Goal: Entertainment & Leisure: Consume media (video, audio)

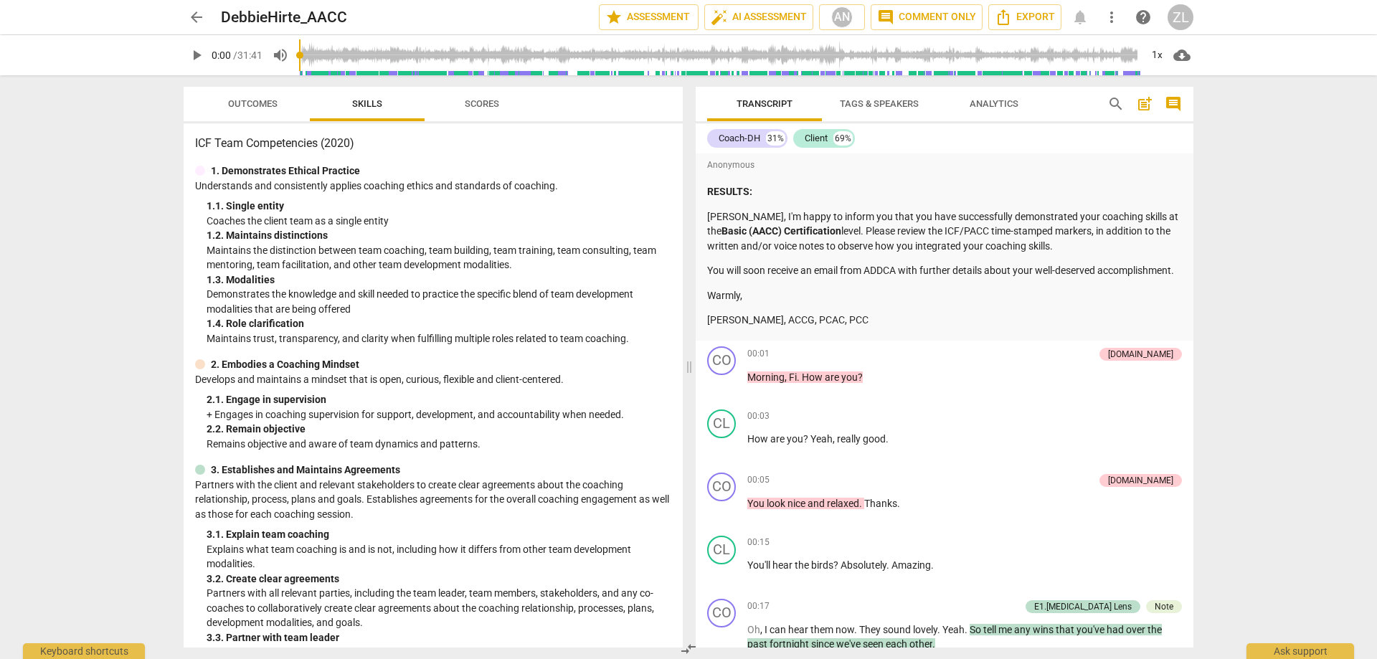
click at [194, 59] on span "play_arrow" at bounding box center [196, 55] width 17 height 17
click at [1159, 49] on div "1x" at bounding box center [1156, 55] width 27 height 23
click at [1160, 55] on li "0.75x" at bounding box center [1167, 57] width 48 height 27
click at [1162, 157] on li "2x" at bounding box center [1167, 165] width 48 height 27
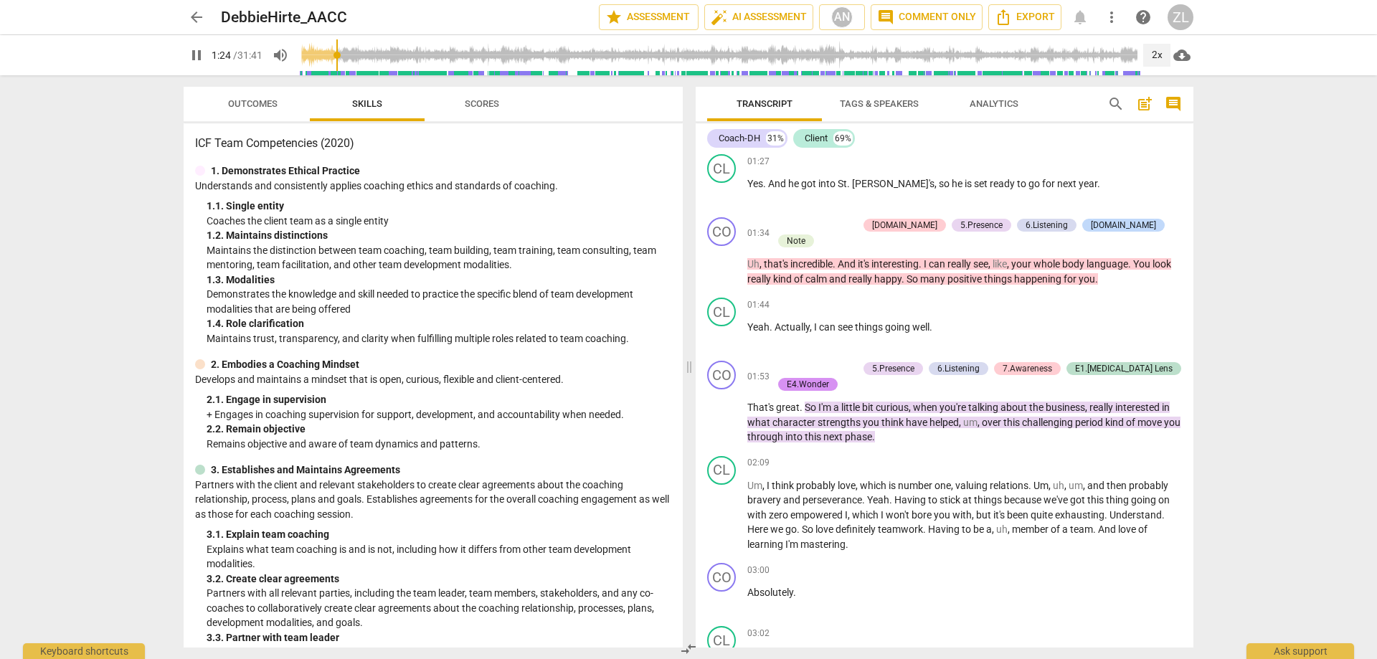
scroll to position [807, 0]
type input "94"
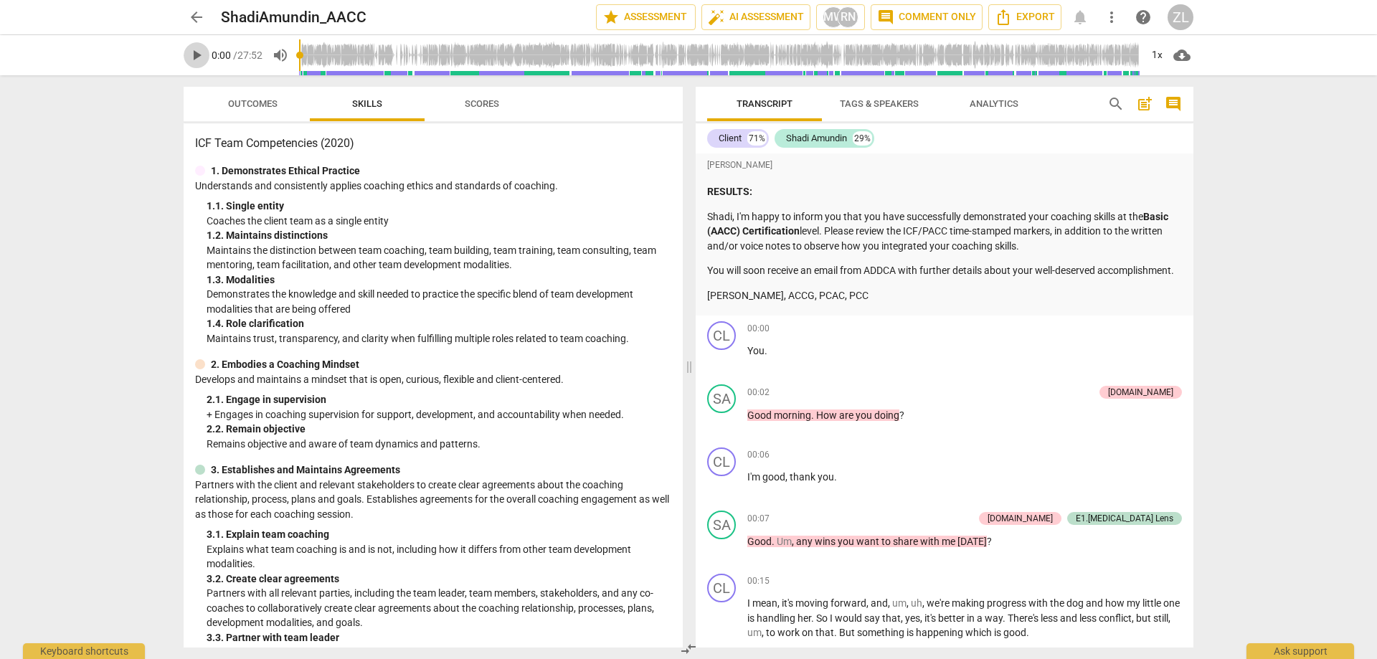
click at [201, 59] on span "play_arrow" at bounding box center [196, 55] width 17 height 17
click at [1155, 52] on div "1x" at bounding box center [1156, 55] width 27 height 23
click at [1160, 163] on li "2x" at bounding box center [1167, 165] width 48 height 27
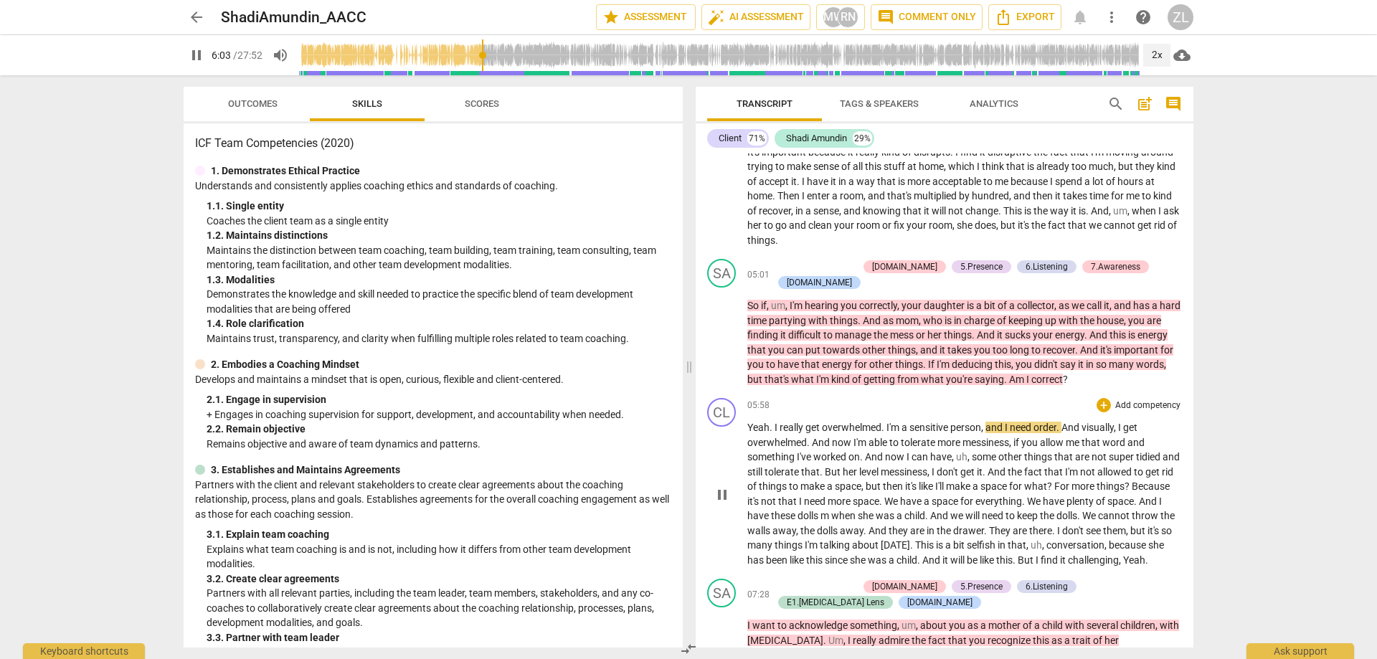
scroll to position [1147, 0]
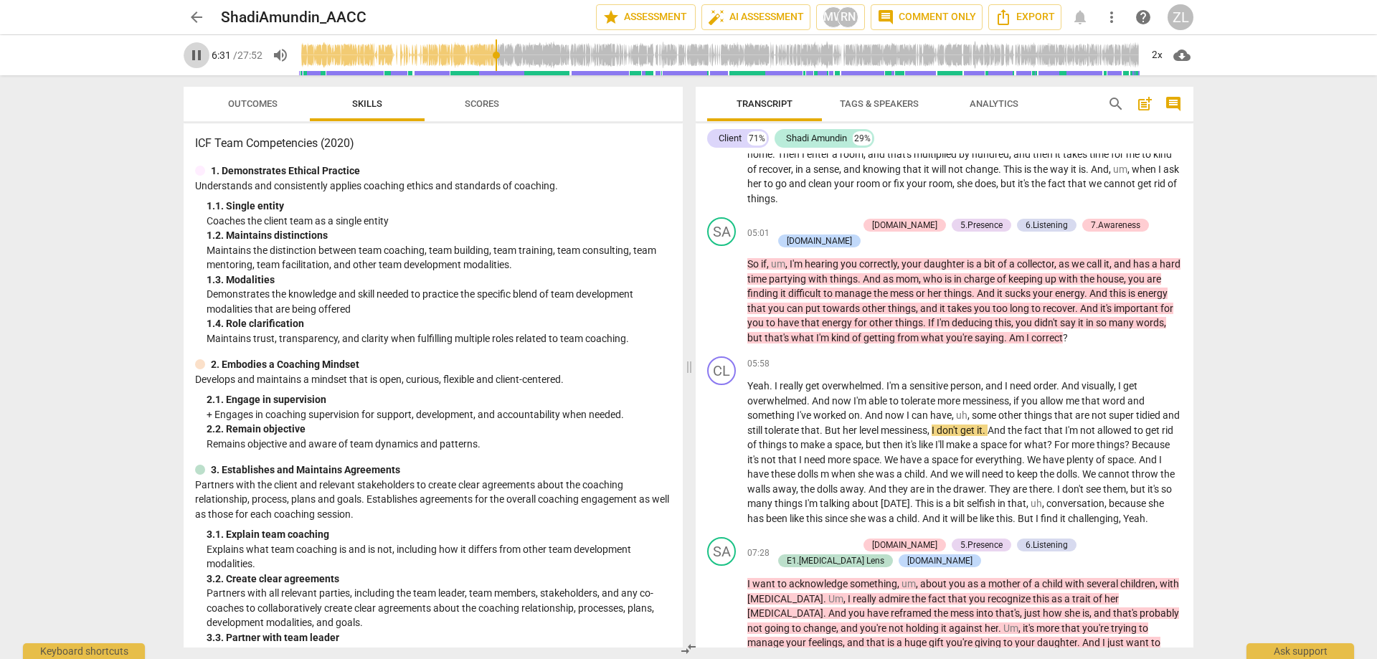
click at [191, 50] on span "pause" at bounding box center [196, 55] width 17 height 17
click at [202, 55] on span "play_arrow" at bounding box center [196, 55] width 17 height 17
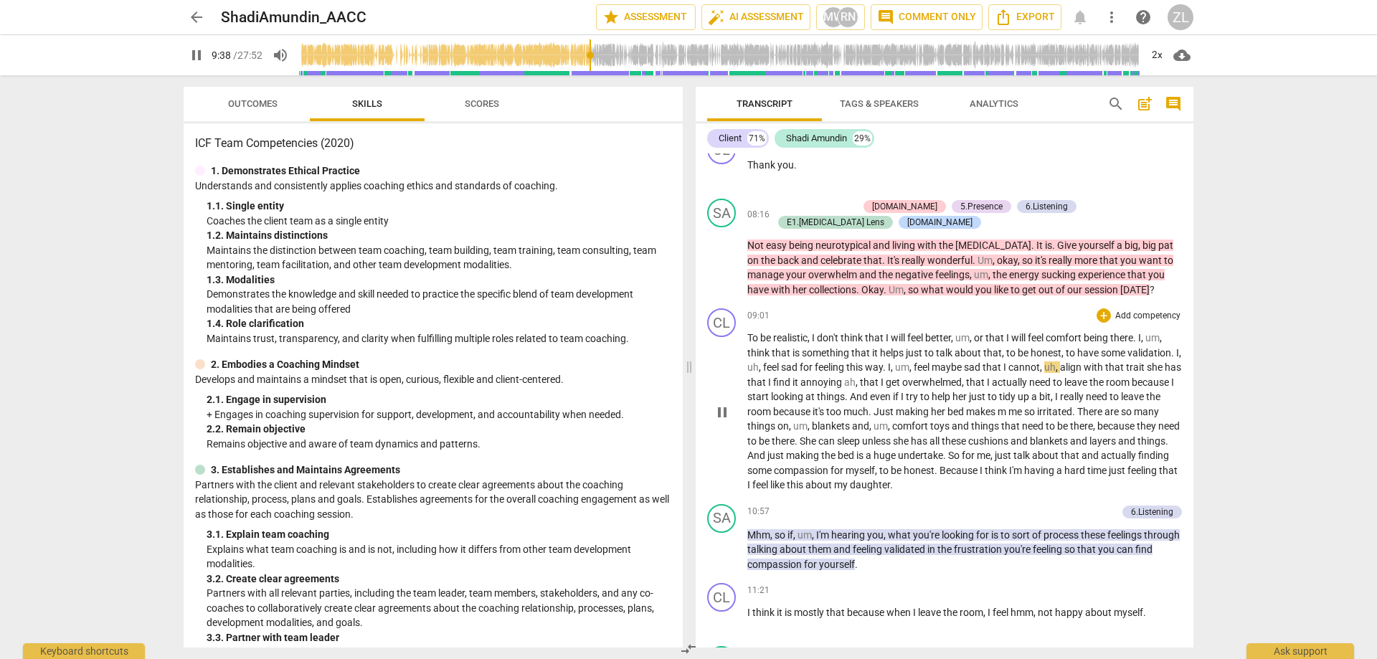
scroll to position [1721, 0]
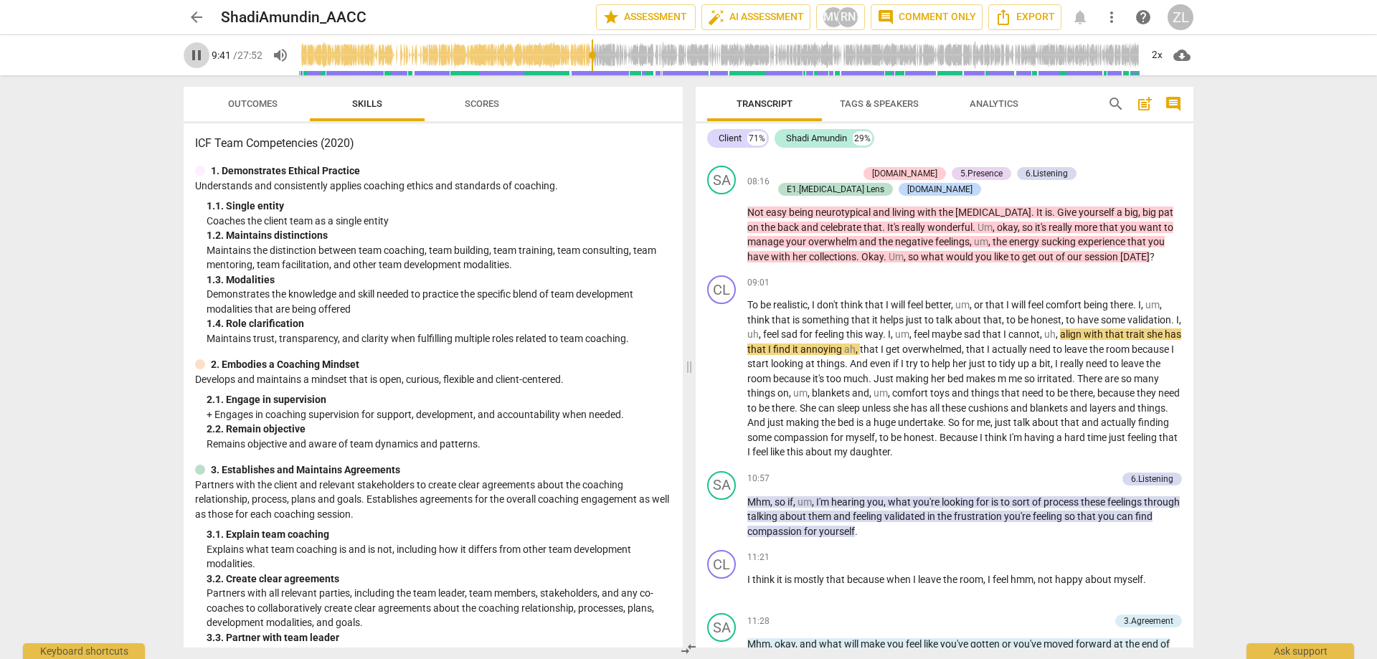
click at [203, 50] on span "pause" at bounding box center [196, 55] width 17 height 17
click at [196, 60] on span "play_arrow" at bounding box center [196, 55] width 17 height 17
click at [198, 57] on span "pause" at bounding box center [196, 55] width 17 height 17
click at [199, 60] on span "pause" at bounding box center [196, 55] width 17 height 17
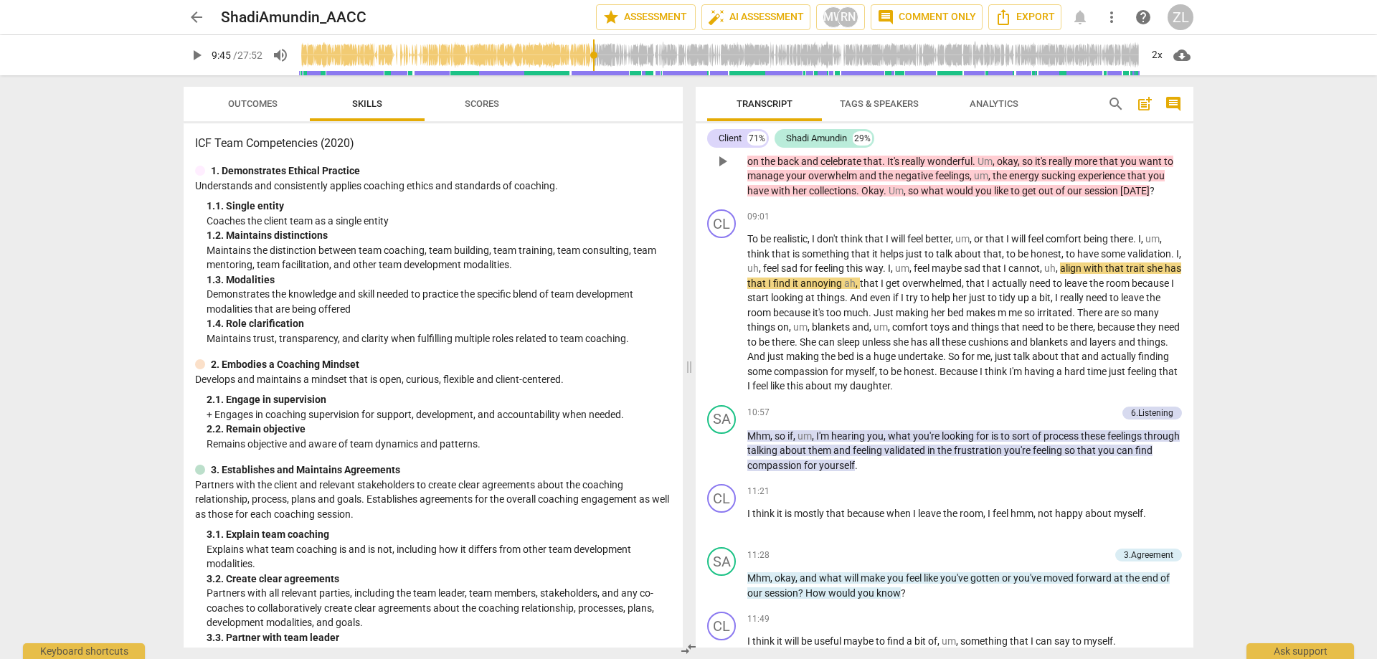
scroll to position [1793, 0]
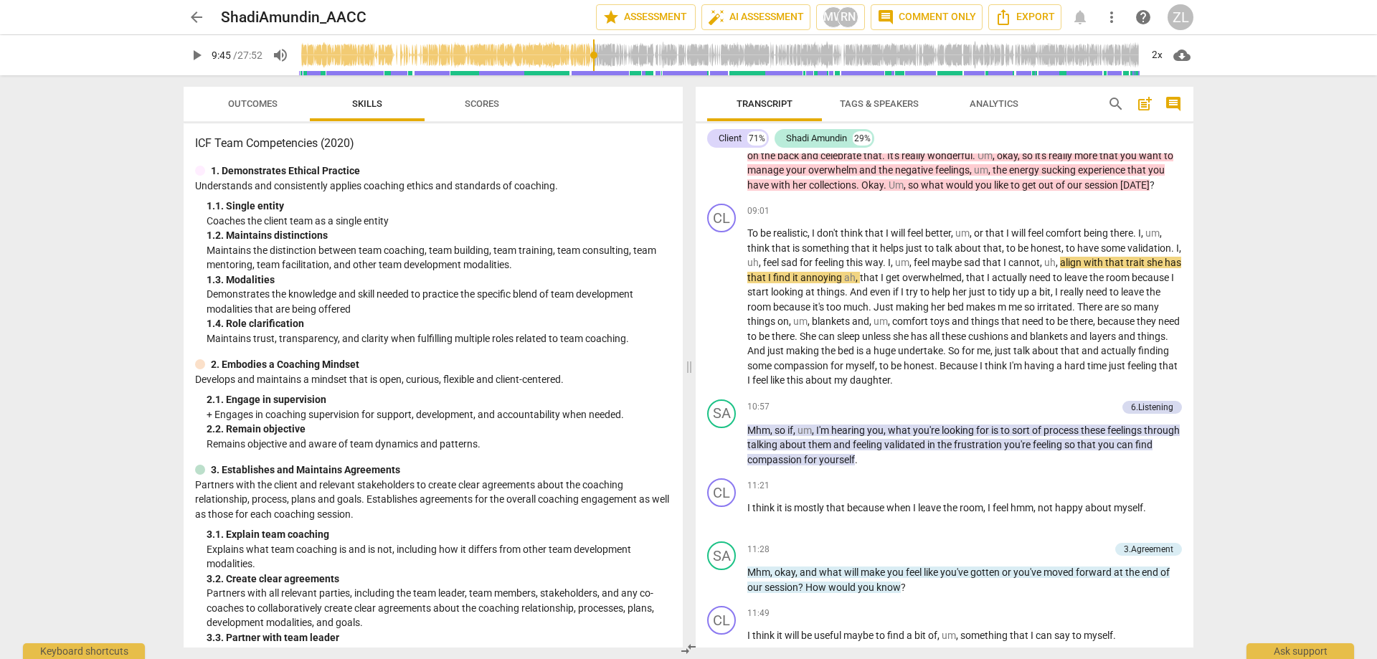
click at [197, 60] on span "play_arrow" at bounding box center [196, 55] width 17 height 17
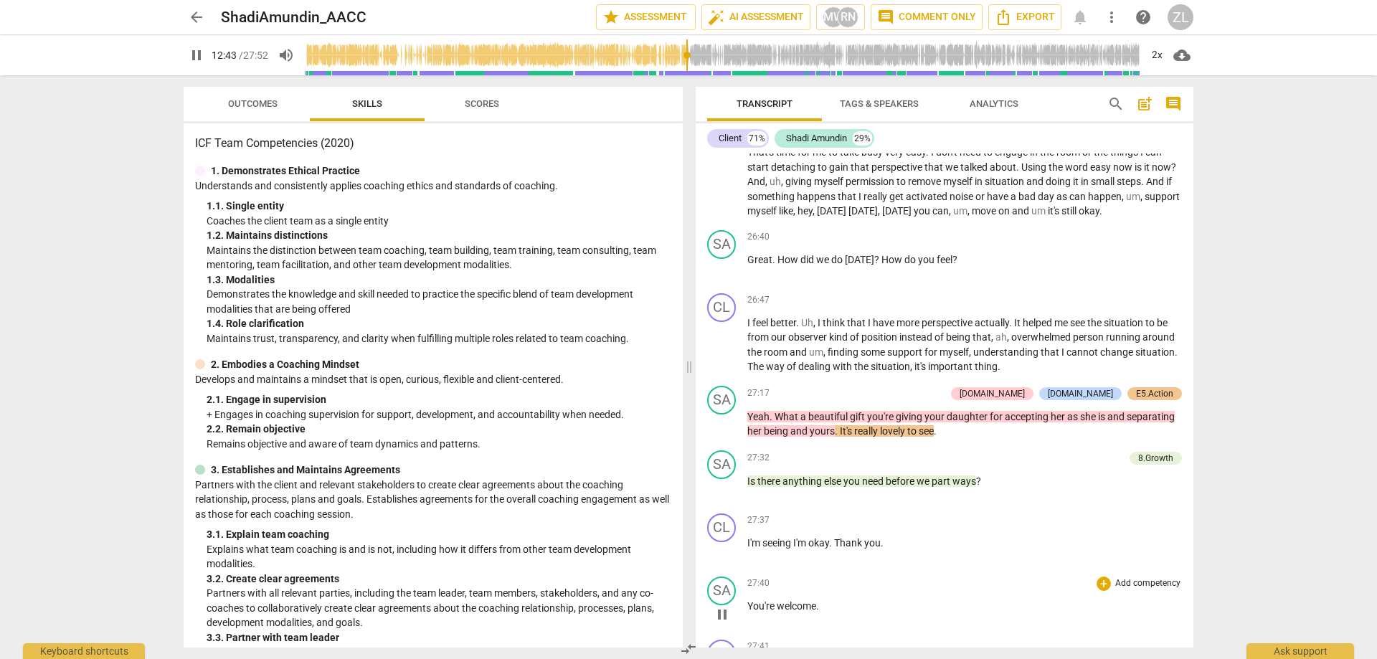
scroll to position [5359, 0]
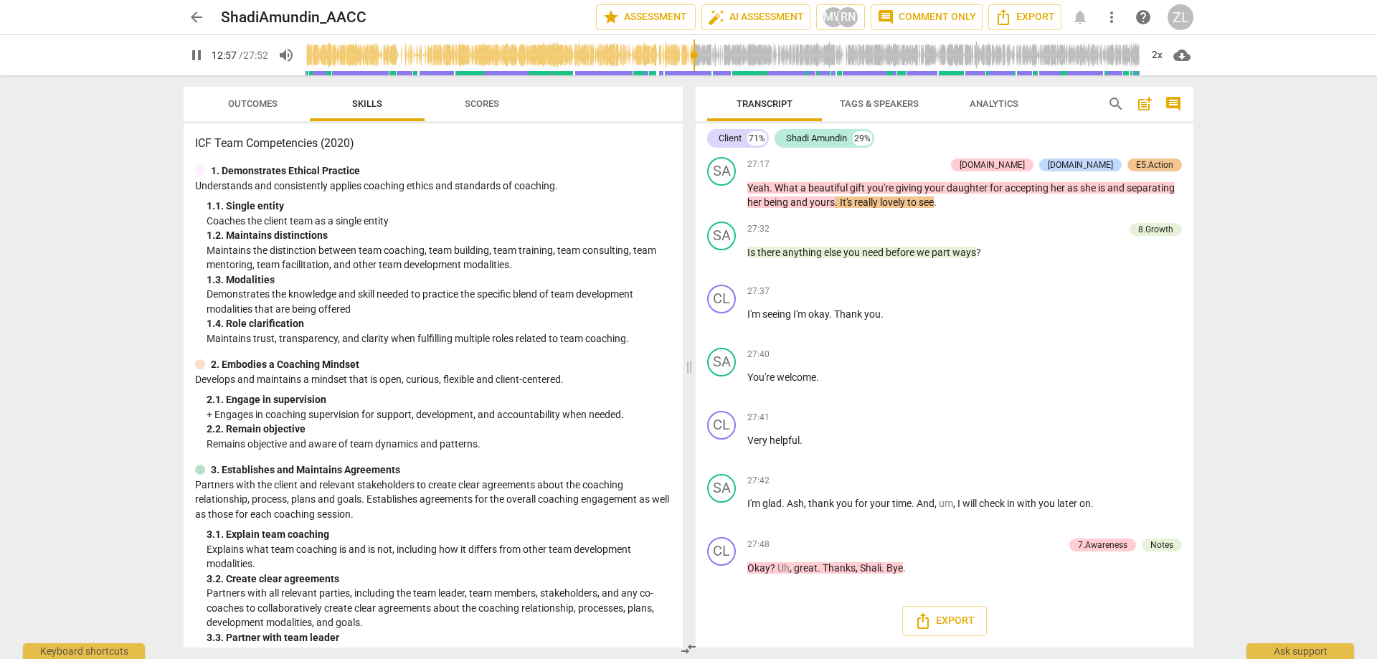
click at [195, 60] on span "pause" at bounding box center [196, 55] width 17 height 17
type input "778"
